Goal: Information Seeking & Learning: Learn about a topic

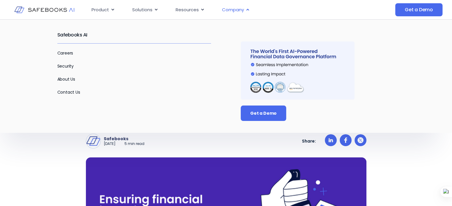
click at [242, 9] on span "Company" at bounding box center [233, 10] width 22 height 7
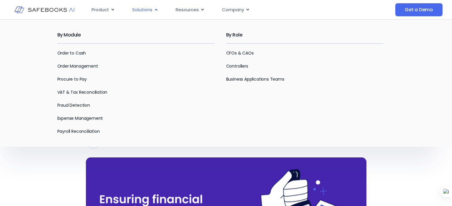
click at [148, 8] on span "Solutions" at bounding box center [142, 10] width 20 height 7
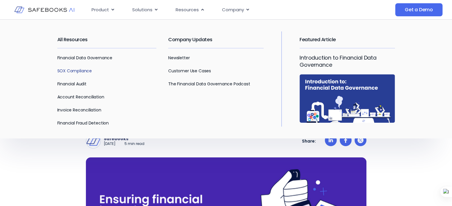
click at [69, 69] on link "SOX Compliance" at bounding box center [74, 71] width 34 height 6
